Goal: Find specific fact: Find specific fact

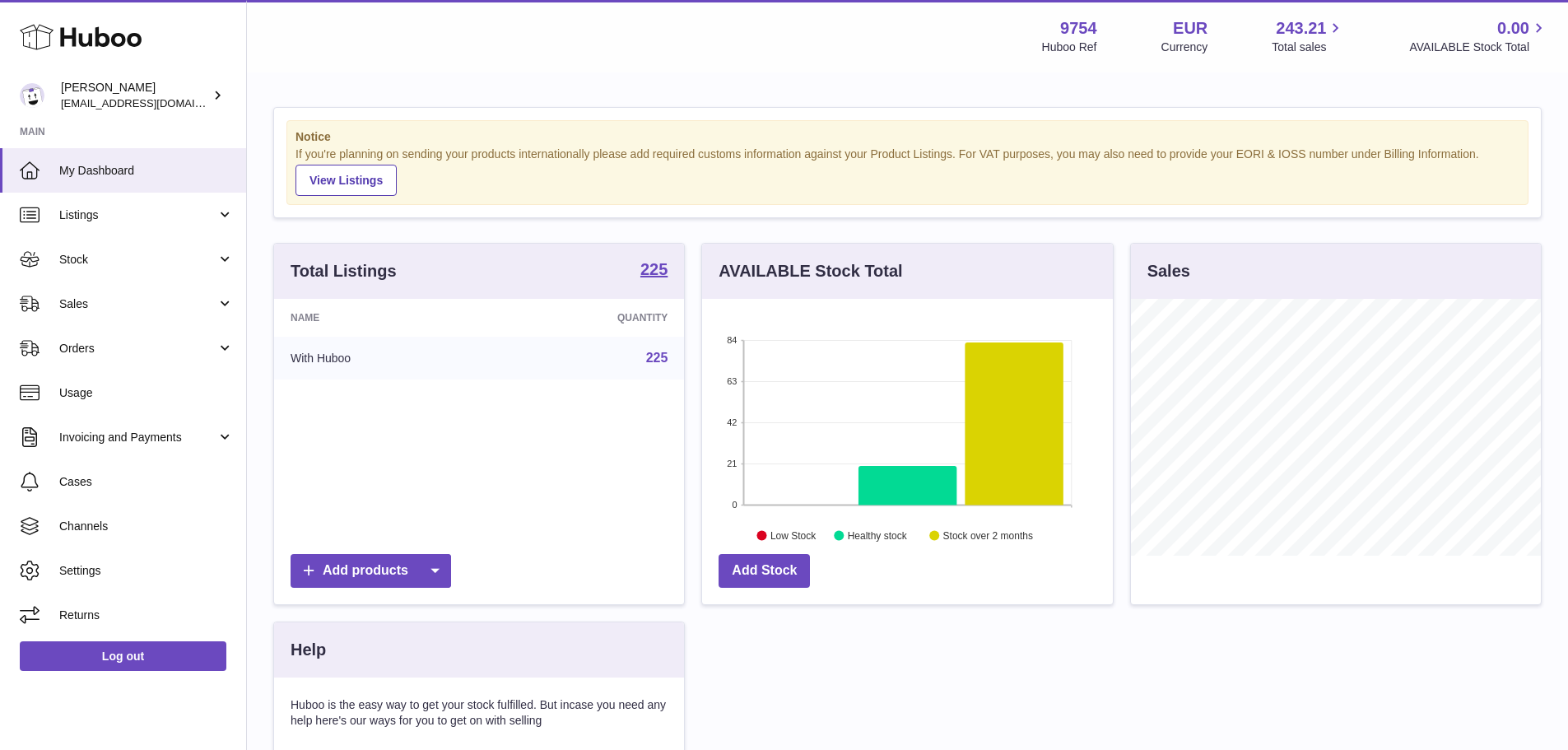
scroll to position [257, 411]
click at [144, 229] on link "Listings" at bounding box center [123, 214] width 246 height 45
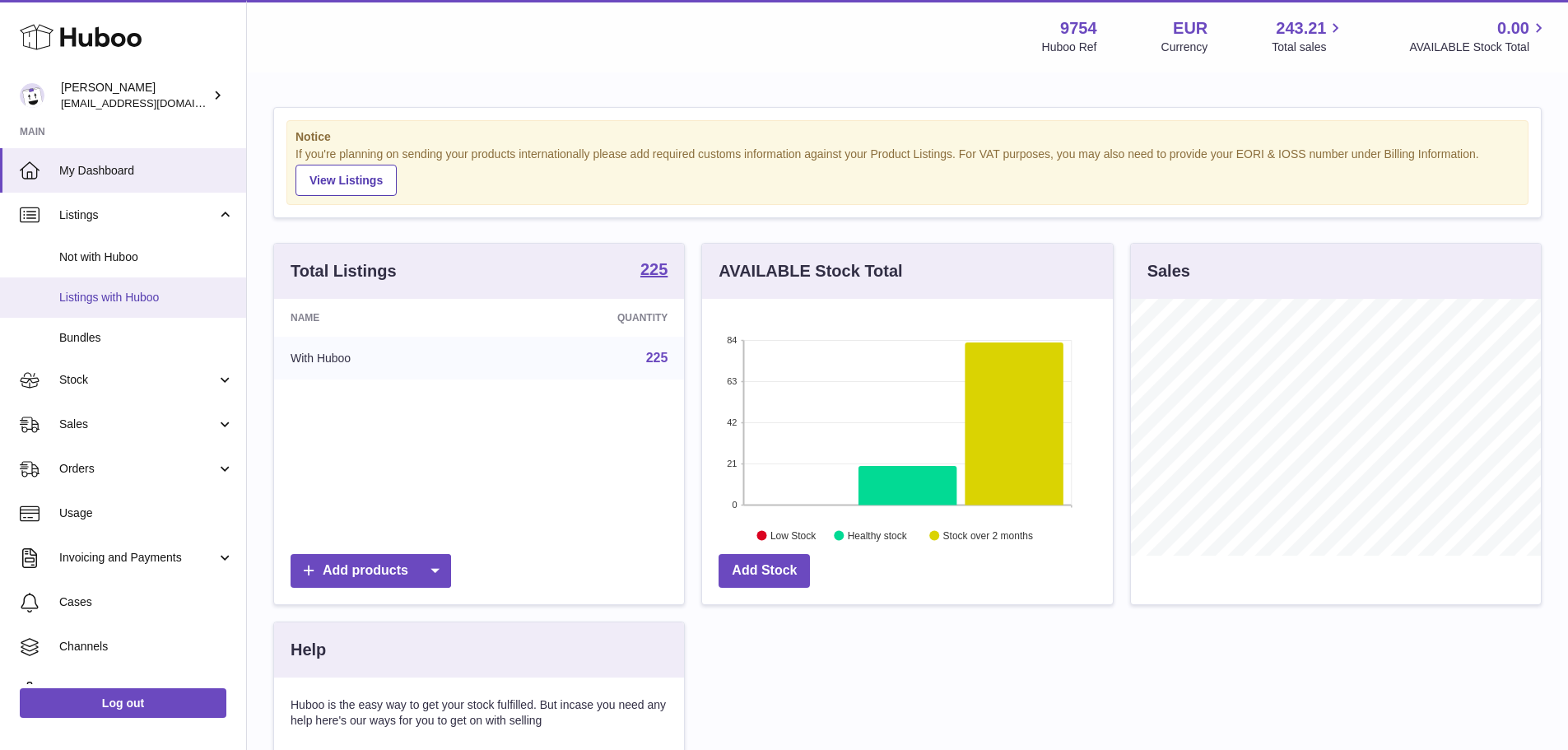
click at [155, 288] on link "Listings with Huboo" at bounding box center [123, 297] width 246 height 40
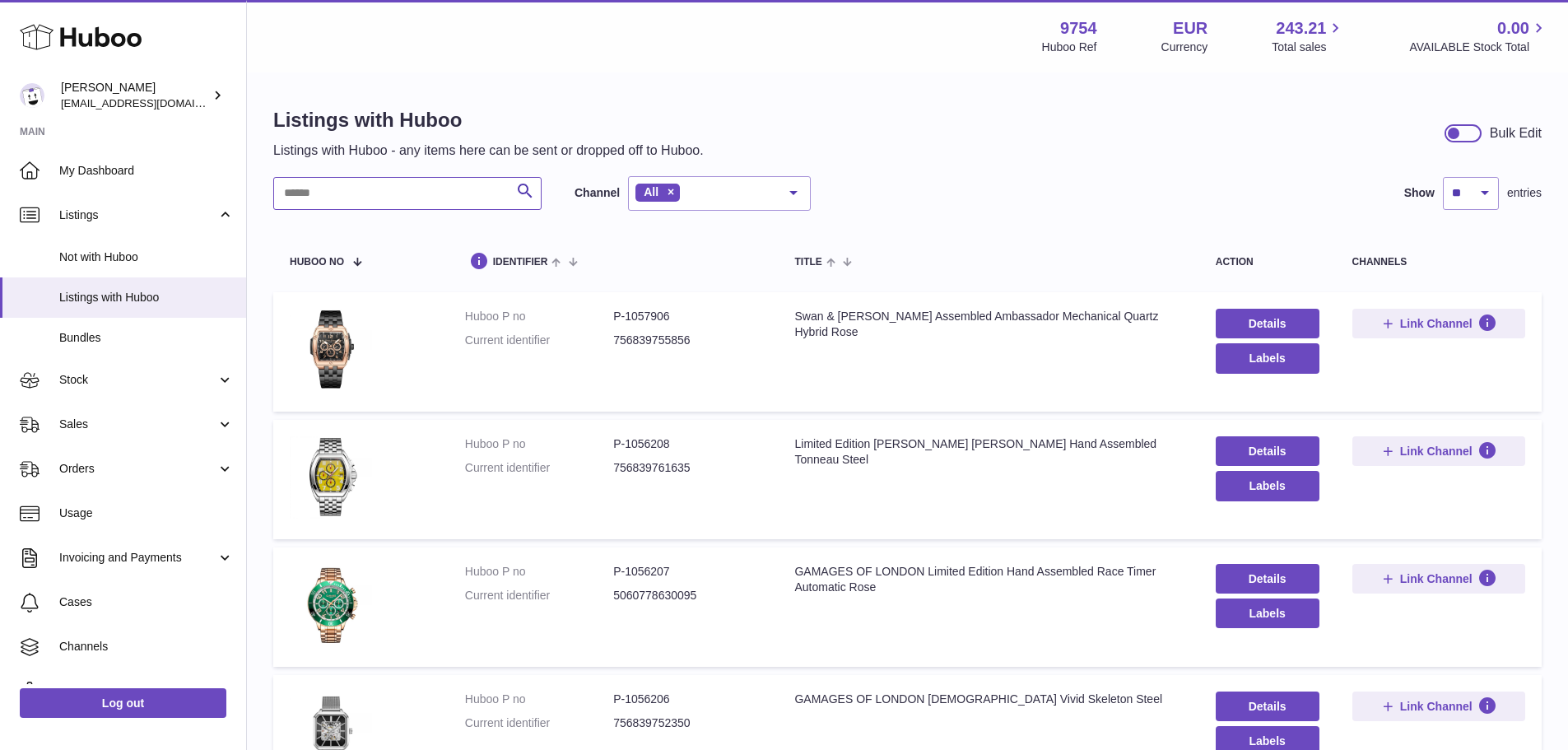
click at [438, 194] on input "text" at bounding box center [407, 193] width 268 height 33
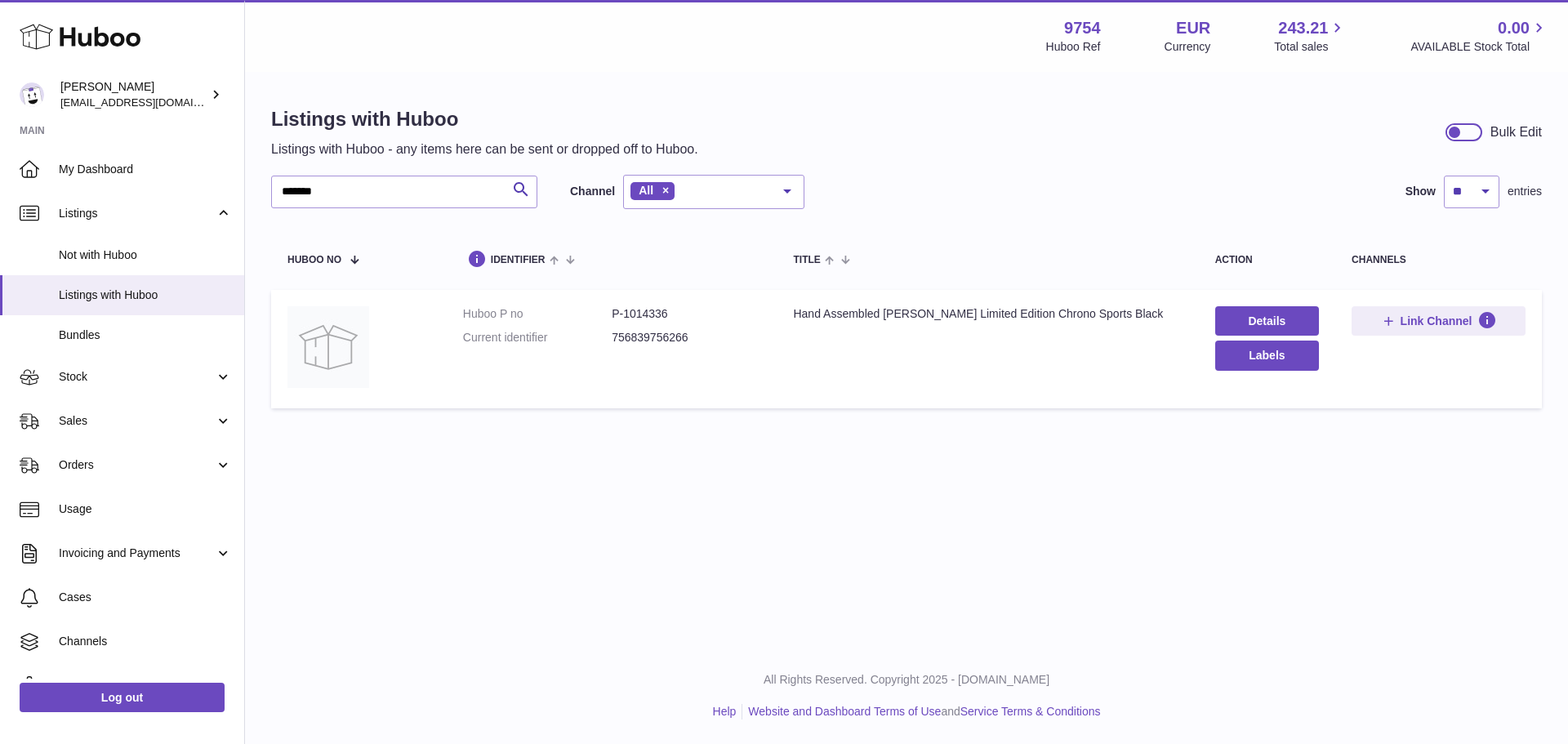
click at [639, 315] on dd "P-1014336" at bounding box center [685, 314] width 148 height 15
copy dd "1014336"
drag, startPoint x: 397, startPoint y: 192, endPoint x: 33, endPoint y: 154, distance: 366.0
click at [33, 155] on div "Huboo [PERSON_NAME] [EMAIL_ADDRESS][DOMAIN_NAME] Main My Dashboard Listings Not…" at bounding box center [784, 372] width 1568 height 744
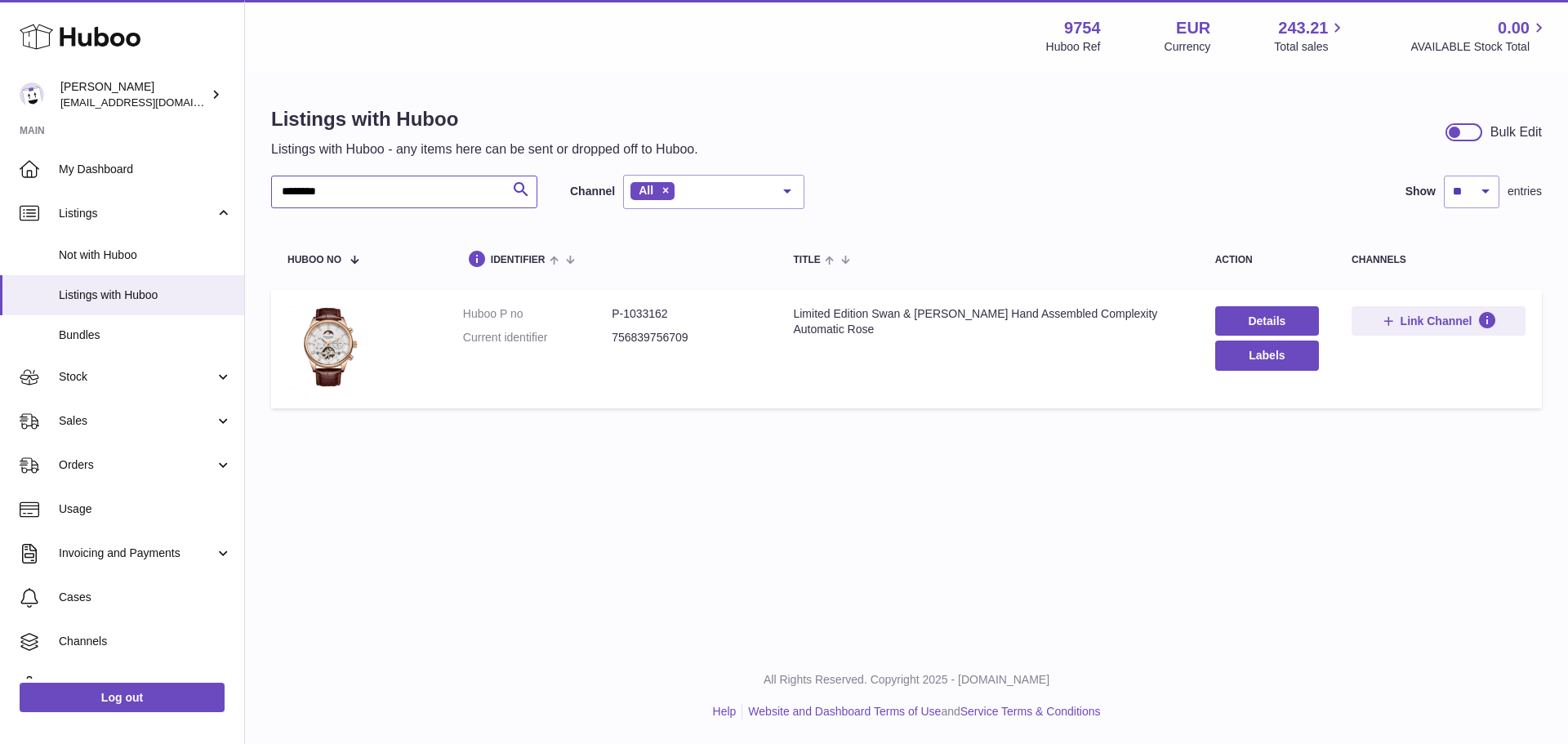
type input "********"
click at [639, 315] on dd "P-1033162" at bounding box center [685, 314] width 148 height 15
copy dd "1033162"
